Goal: Information Seeking & Learning: Learn about a topic

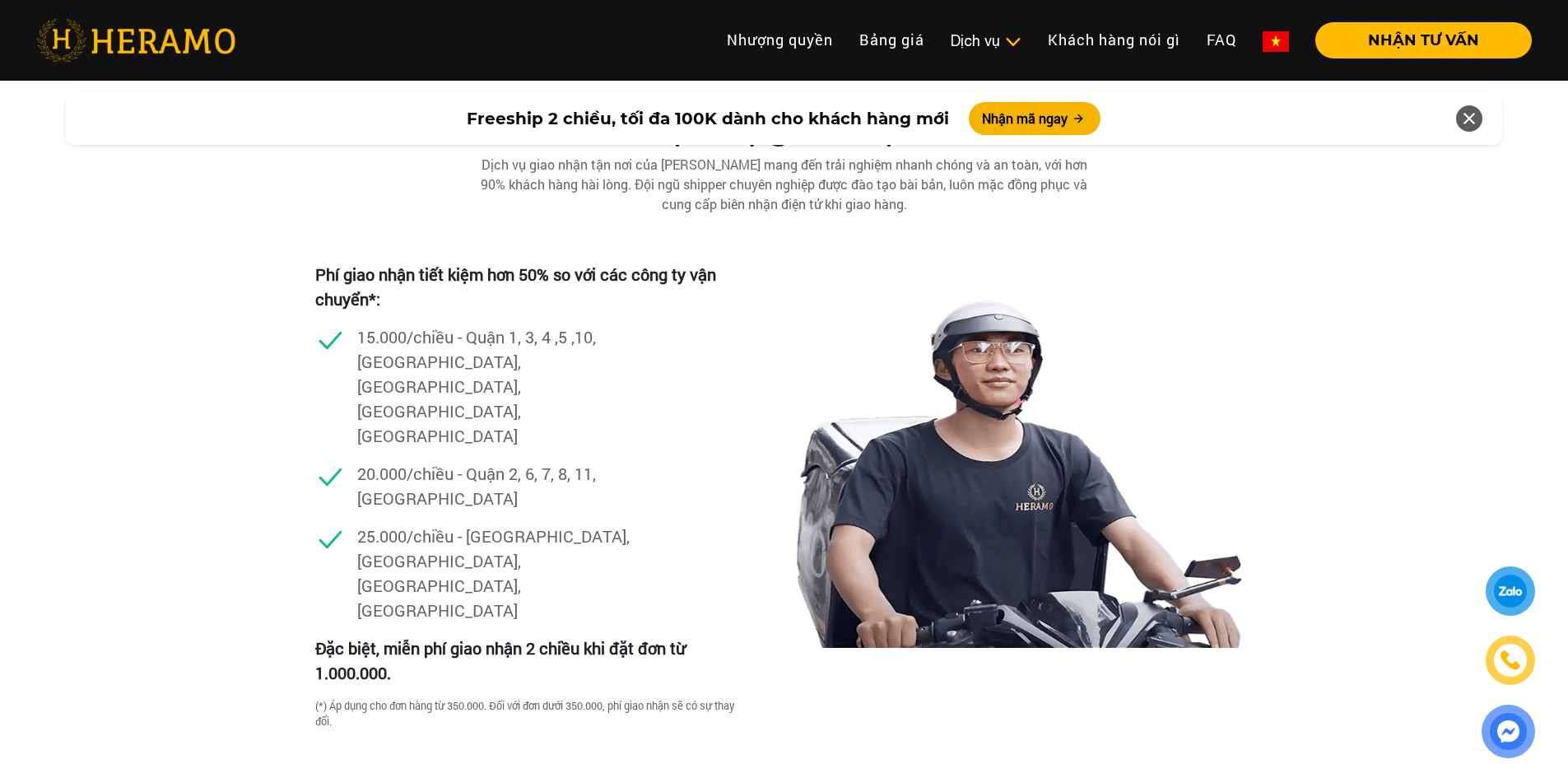
scroll to position [4611, 0]
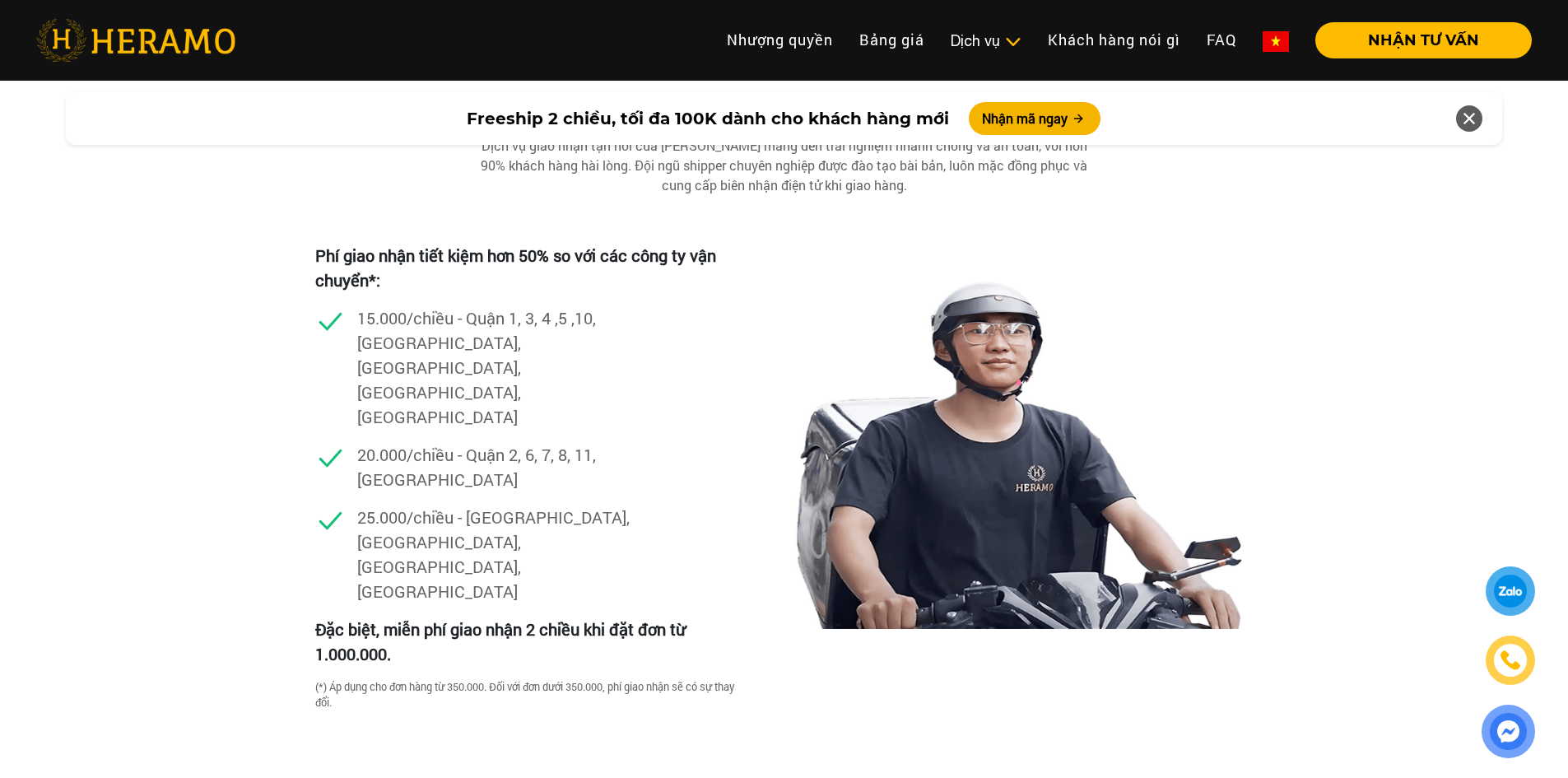
click at [399, 442] on p "20.000/chiều - Quận 2, 6, 7, 8, 11, [GEOGRAPHIC_DATA]" at bounding box center [497, 467] width 280 height 49
click at [398, 442] on p "20.000/chiều - Quận 2, 6, 7, 8, 11, [GEOGRAPHIC_DATA]" at bounding box center [497, 467] width 280 height 49
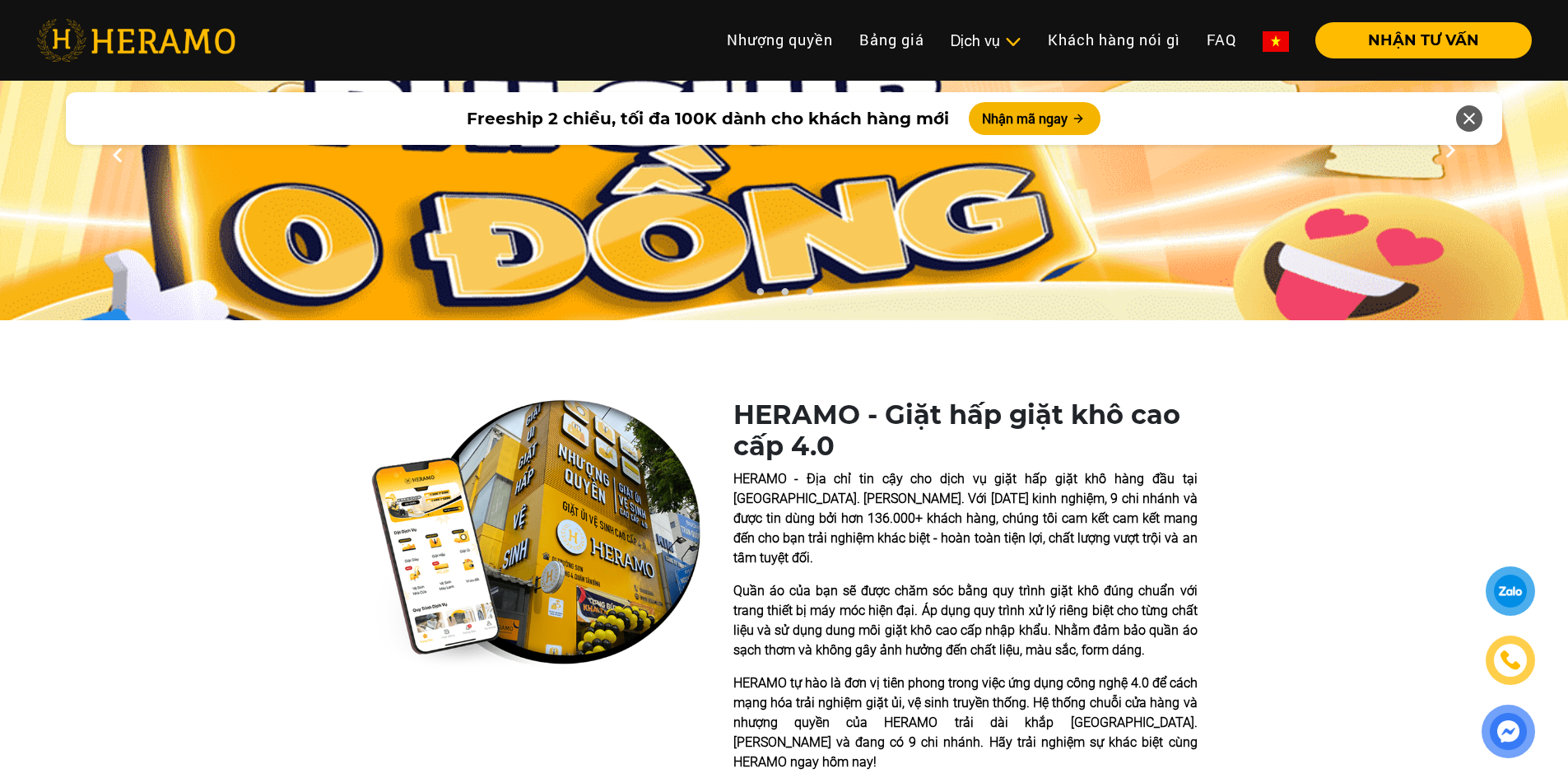
scroll to position [0, 0]
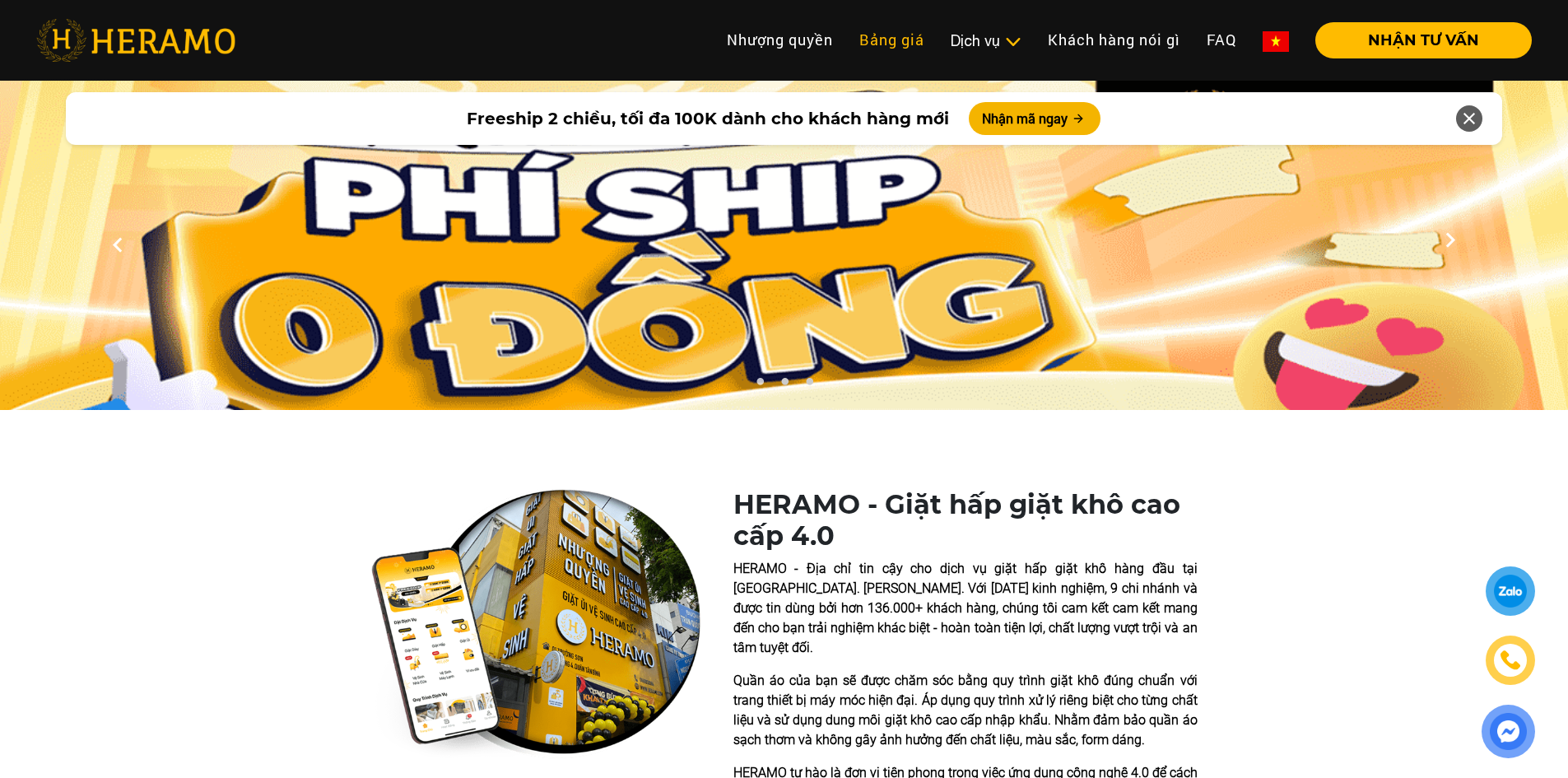
click at [885, 50] on link "Bảng giá" at bounding box center [892, 39] width 91 height 36
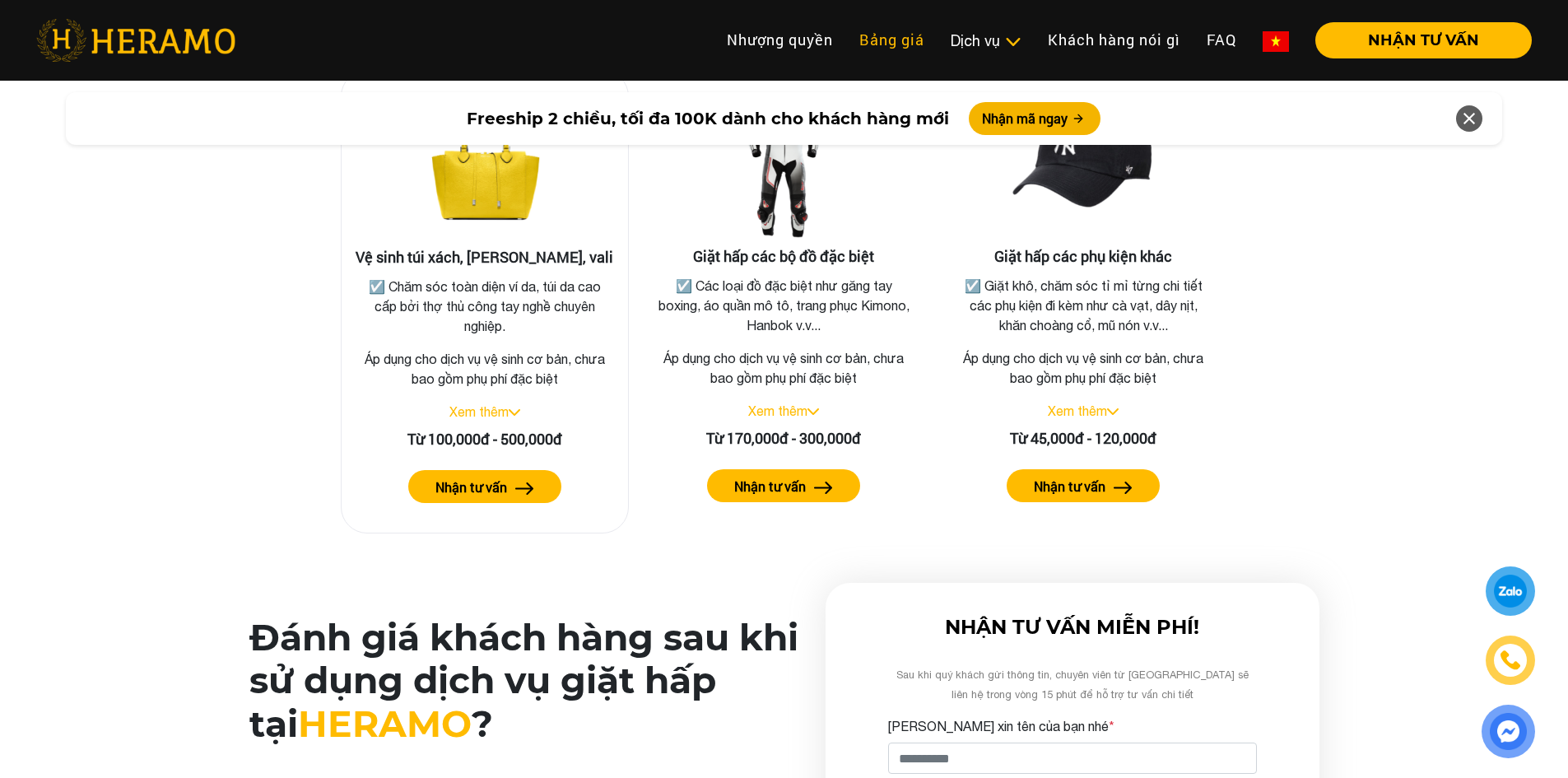
scroll to position [3448, 0]
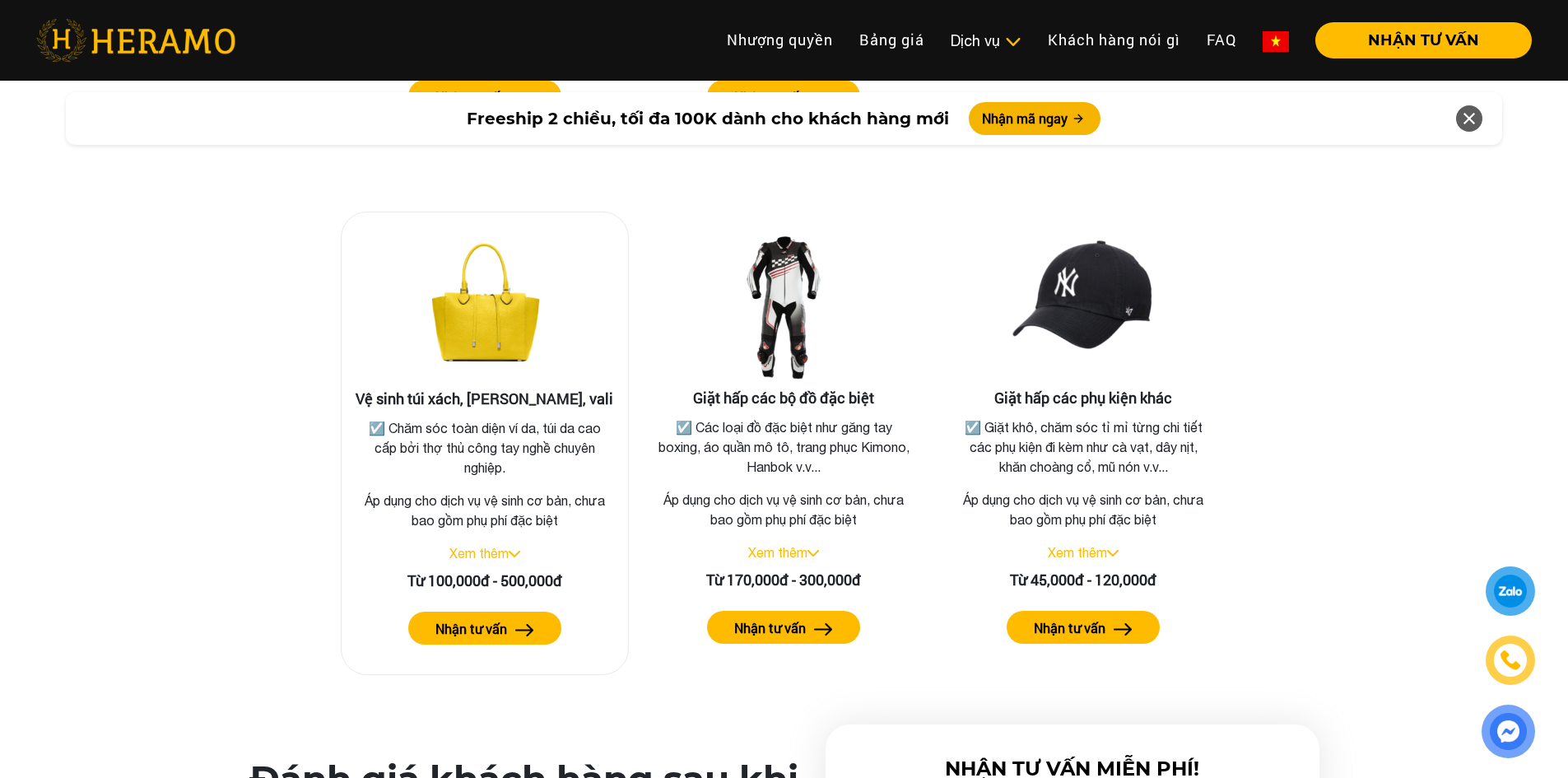
click at [491, 544] on div "Xem thêm" at bounding box center [485, 554] width 260 height 20
click at [491, 546] on link "Xem thêm" at bounding box center [478, 553] width 59 height 15
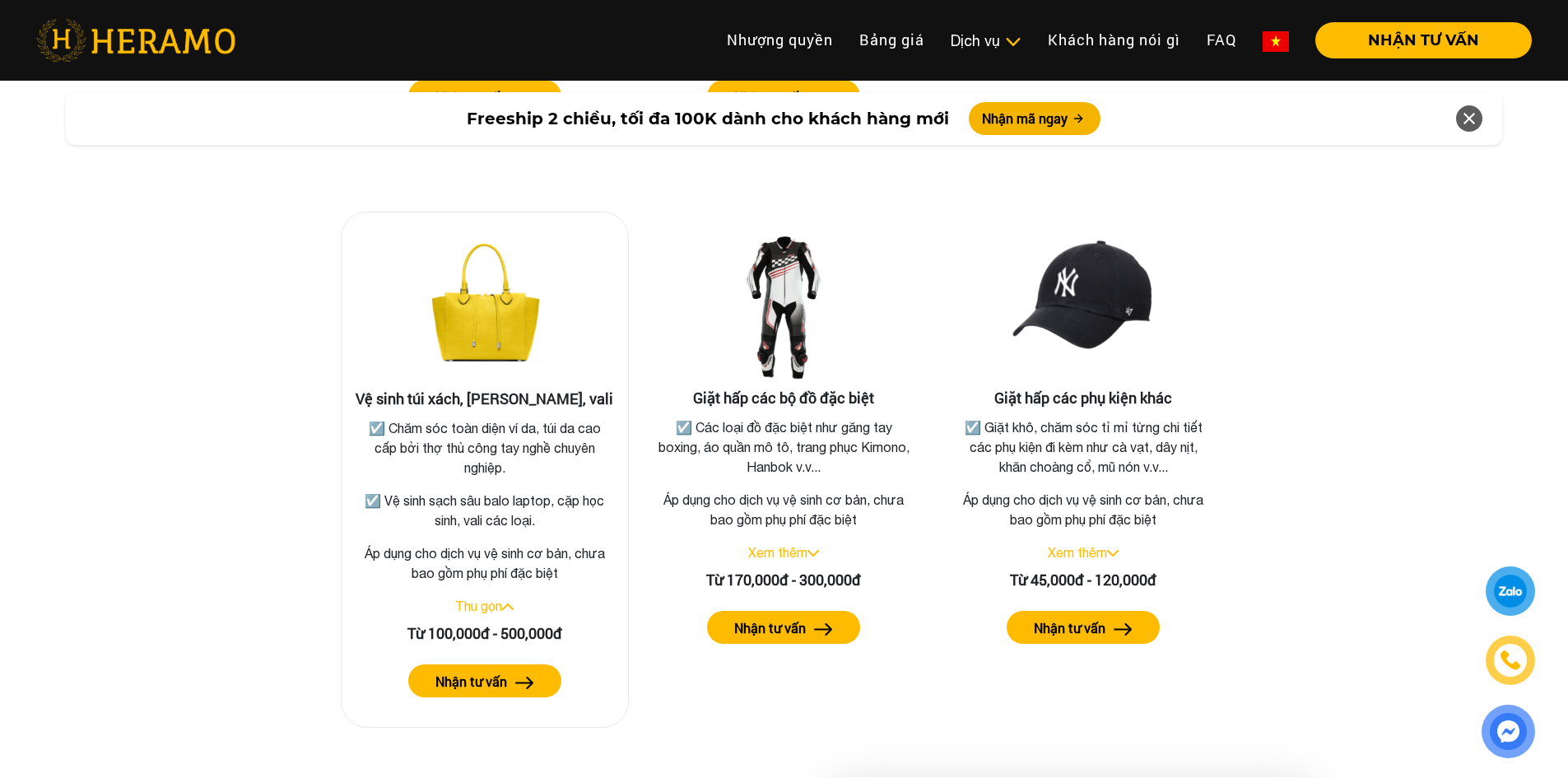
click at [515, 676] on img at bounding box center [524, 682] width 19 height 12
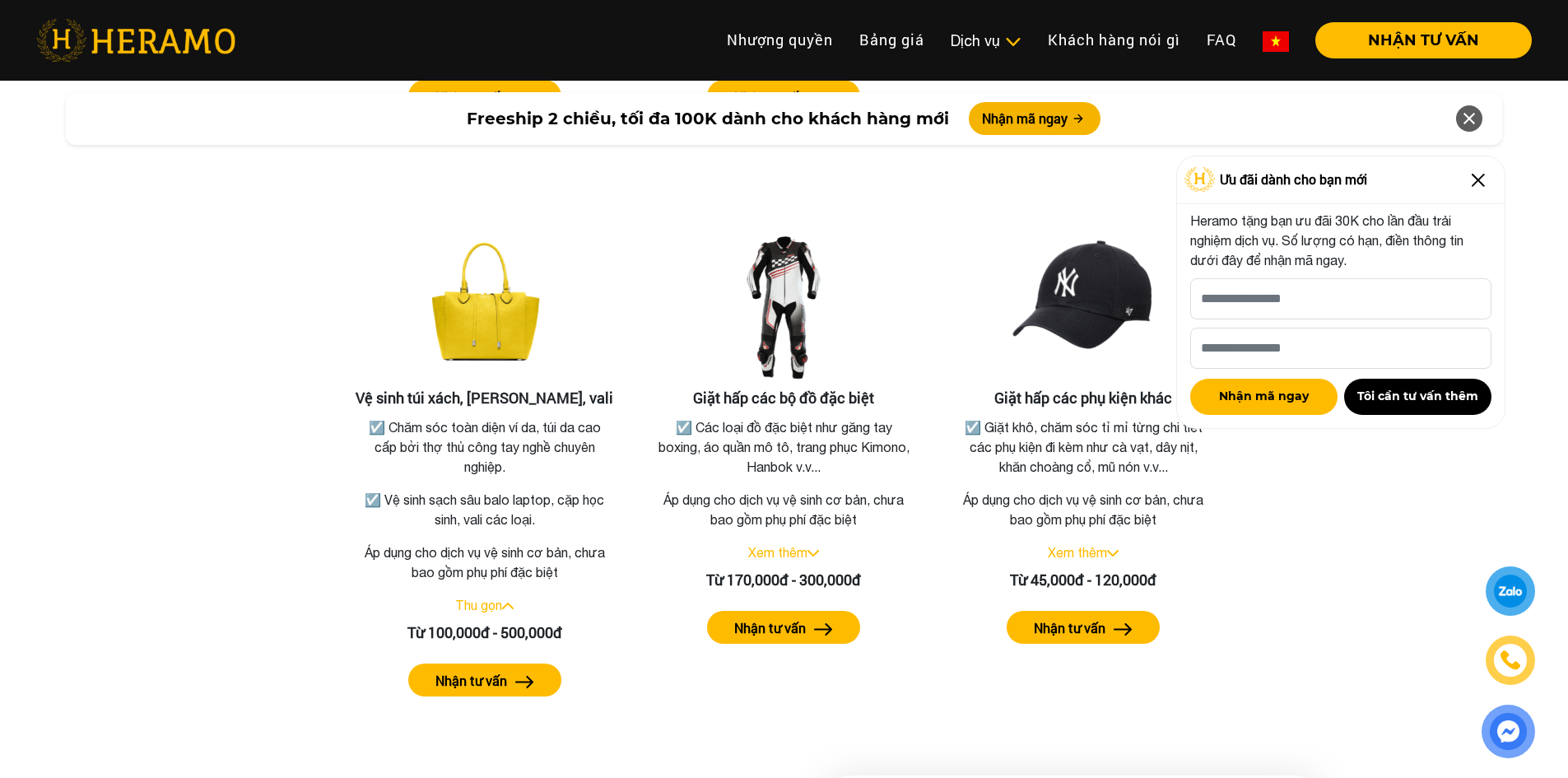
scroll to position [2955, 0]
